Goal: Transaction & Acquisition: Book appointment/travel/reservation

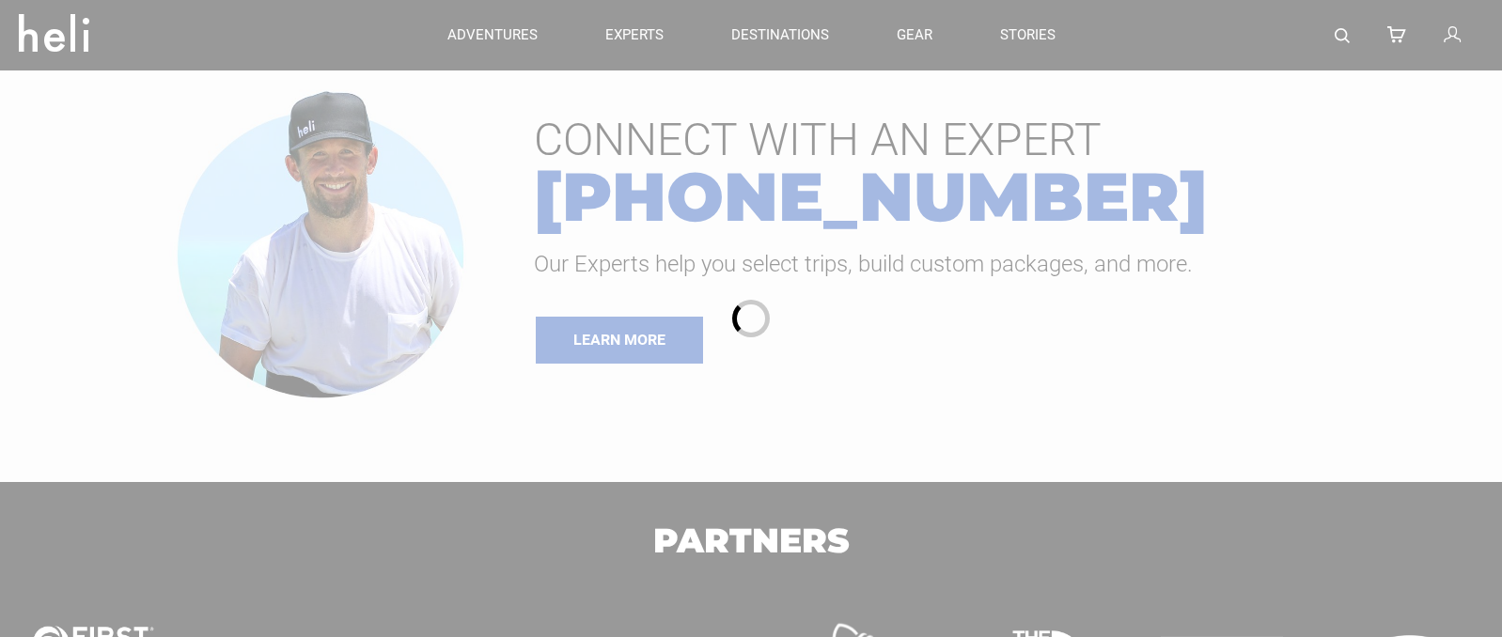
type input "Bike"
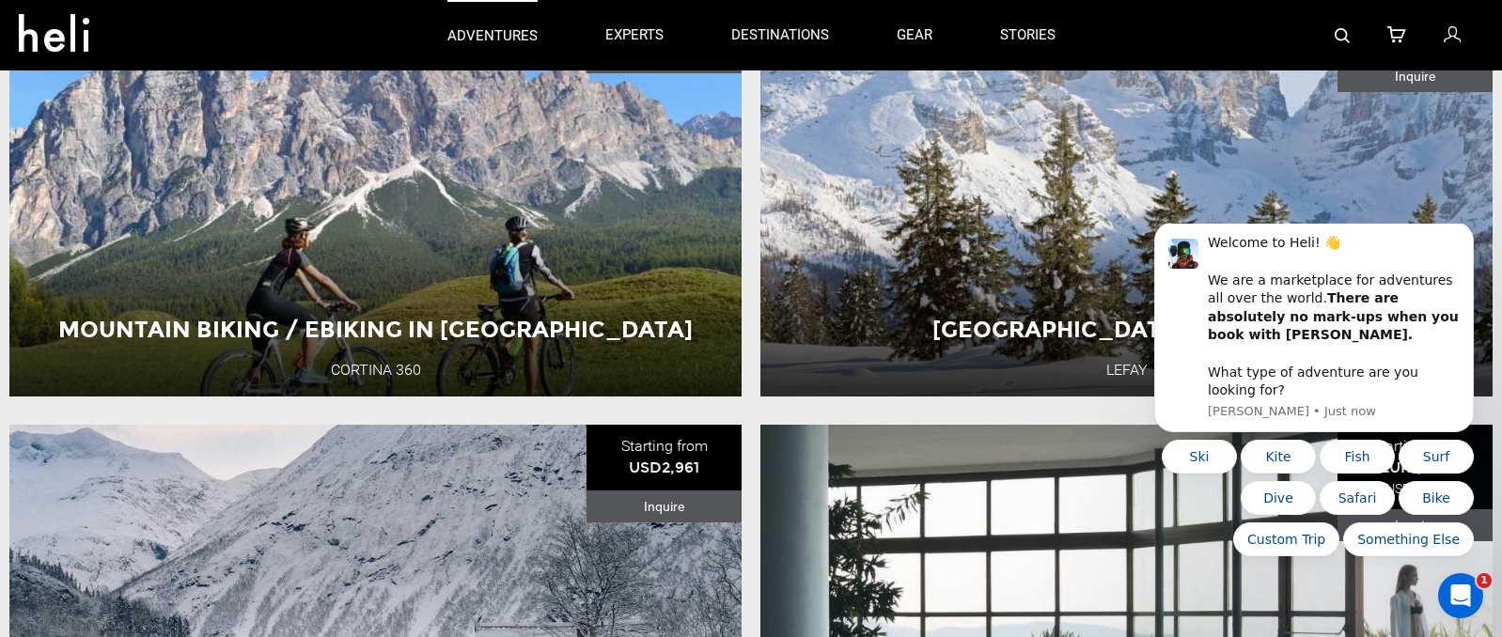
scroll to position [324, 0]
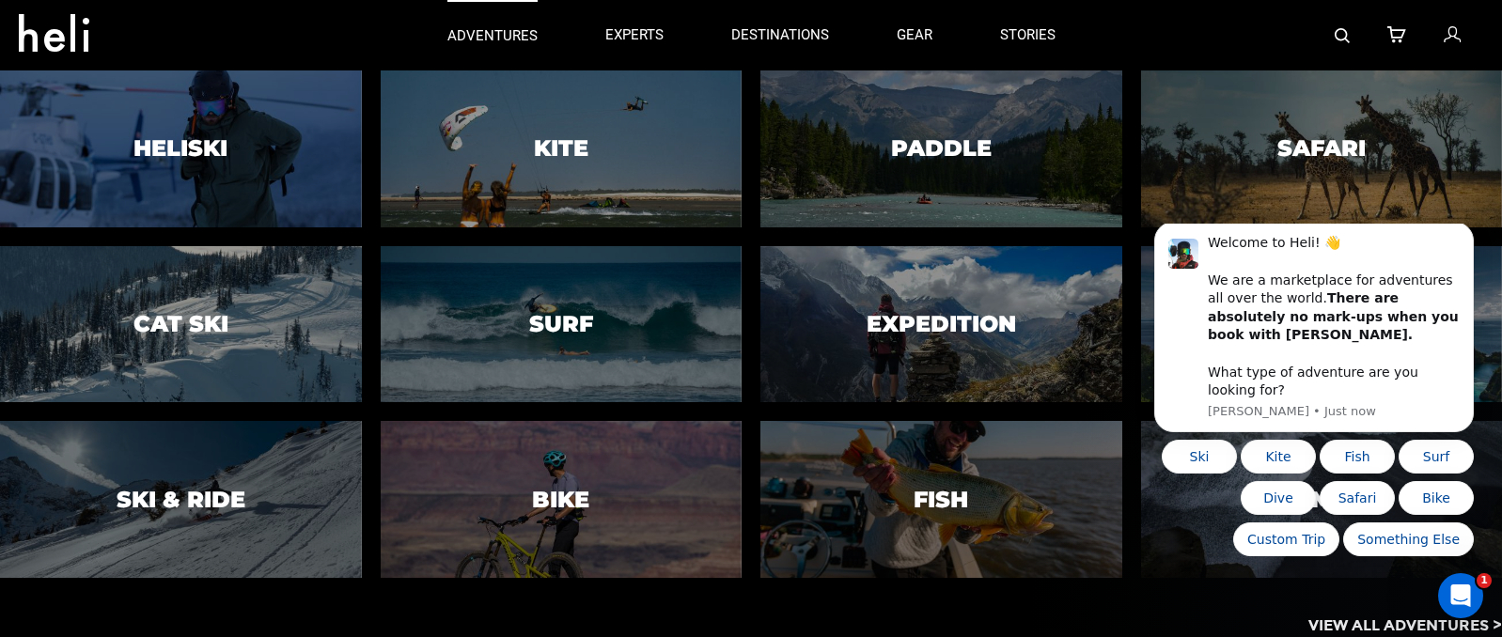
click at [505, 33] on p "adventures" at bounding box center [492, 36] width 90 height 20
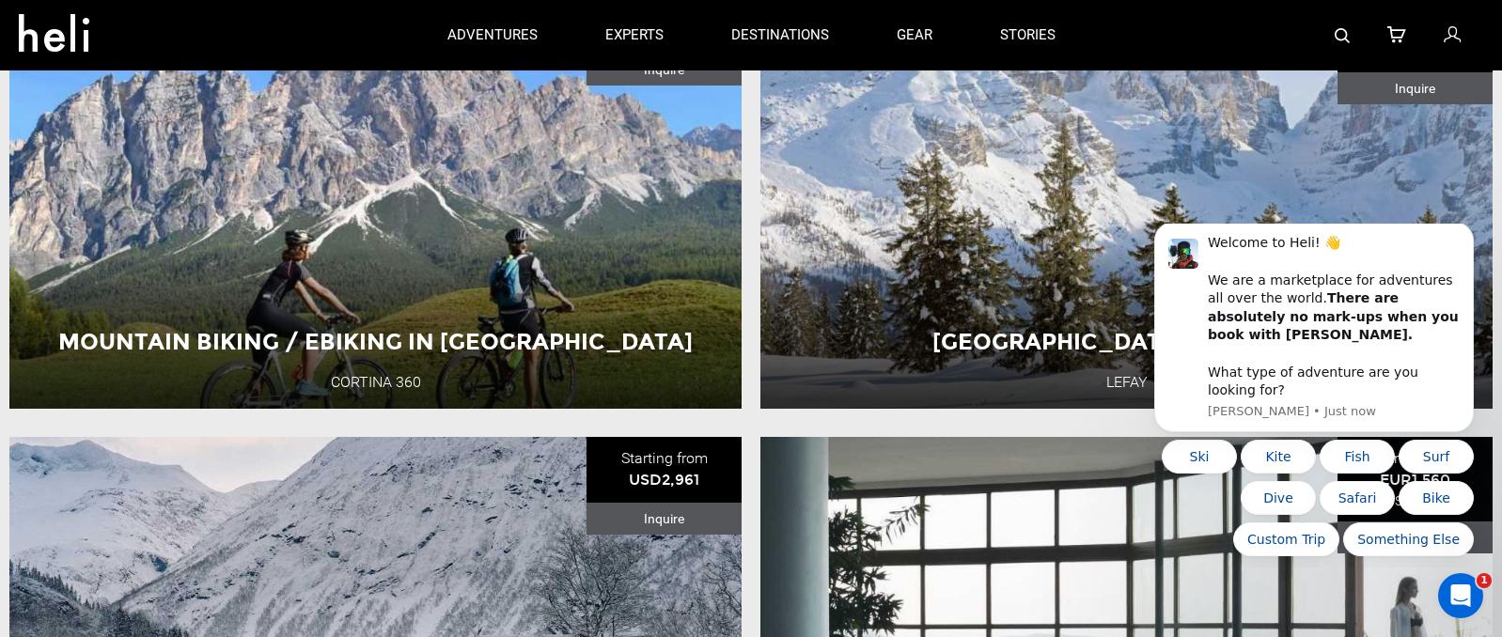
click at [59, 37] on icon at bounding box center [61, 27] width 85 height 30
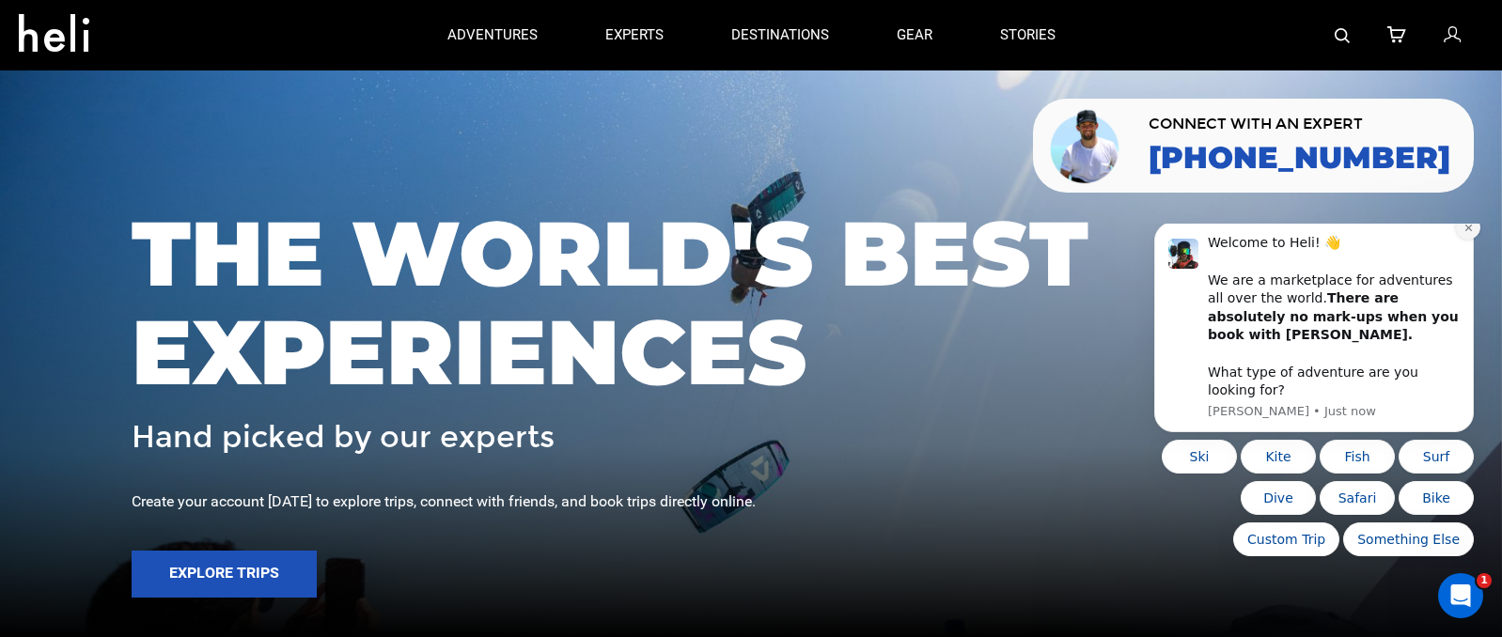
click at [1465, 233] on icon "Dismiss notification" at bounding box center [1468, 228] width 10 height 10
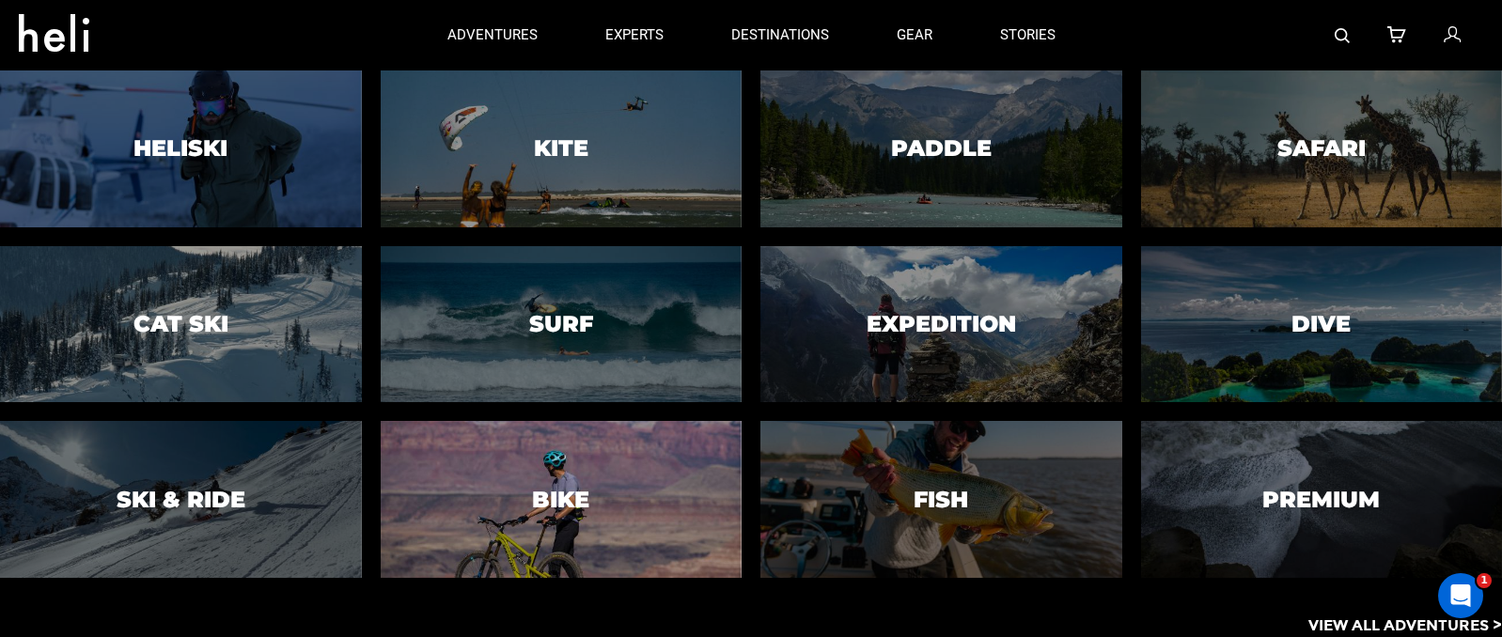
click at [543, 471] on div at bounding box center [561, 500] width 368 height 160
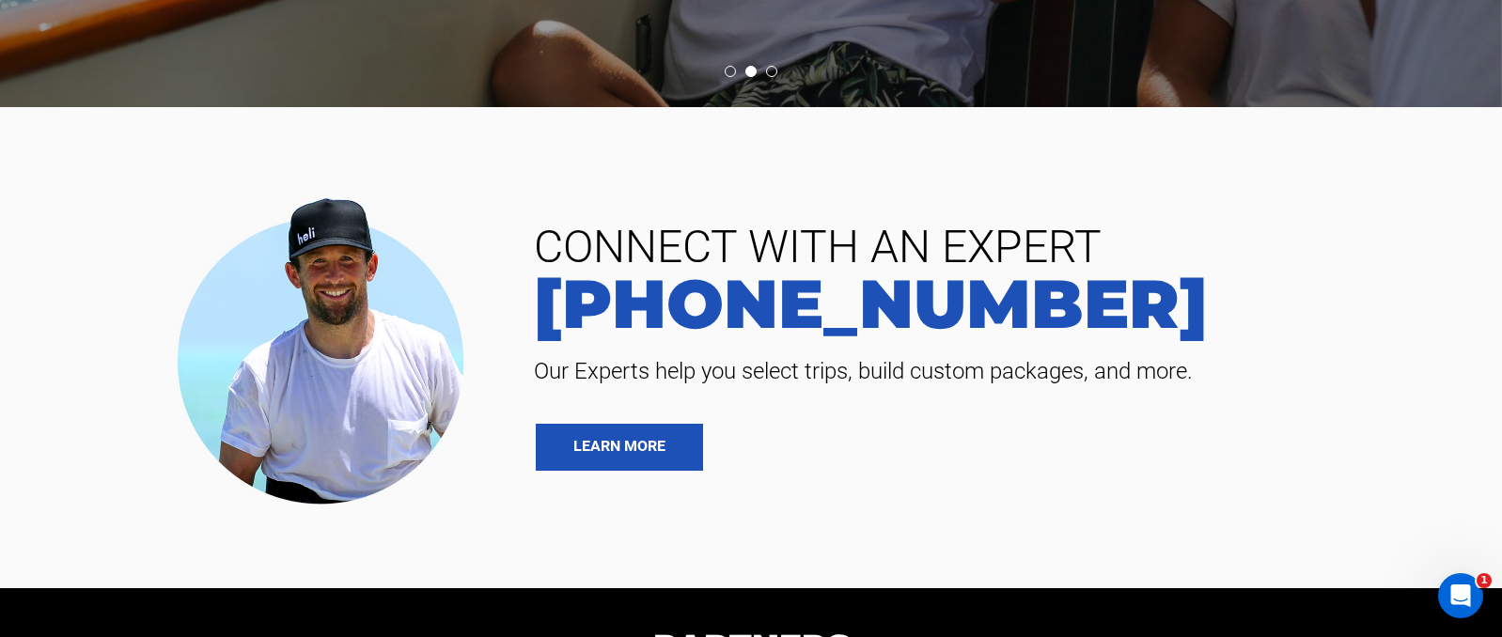
scroll to position [6820, 0]
